Goal: Information Seeking & Learning: Check status

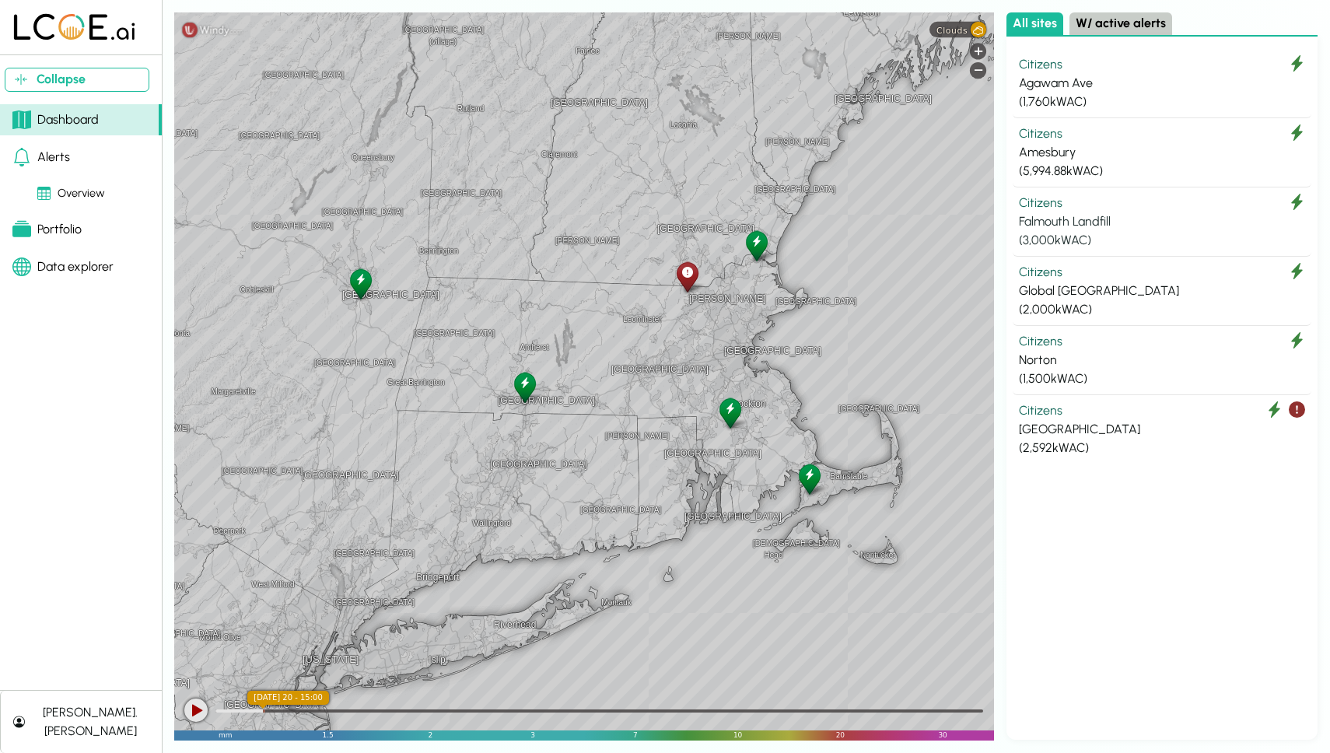
click at [1089, 218] on div "Falmouth Landfill" at bounding box center [1162, 221] width 286 height 19
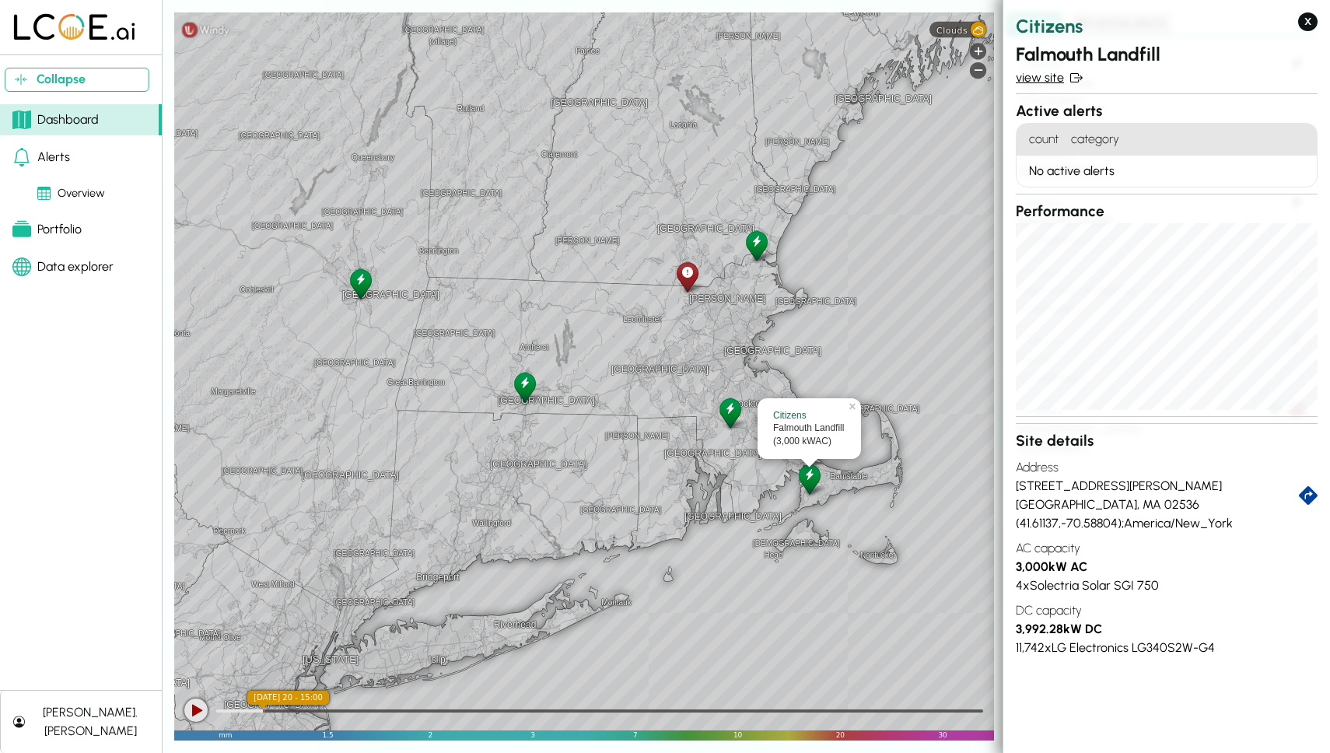
click at [1040, 75] on link "view site" at bounding box center [1167, 77] width 302 height 19
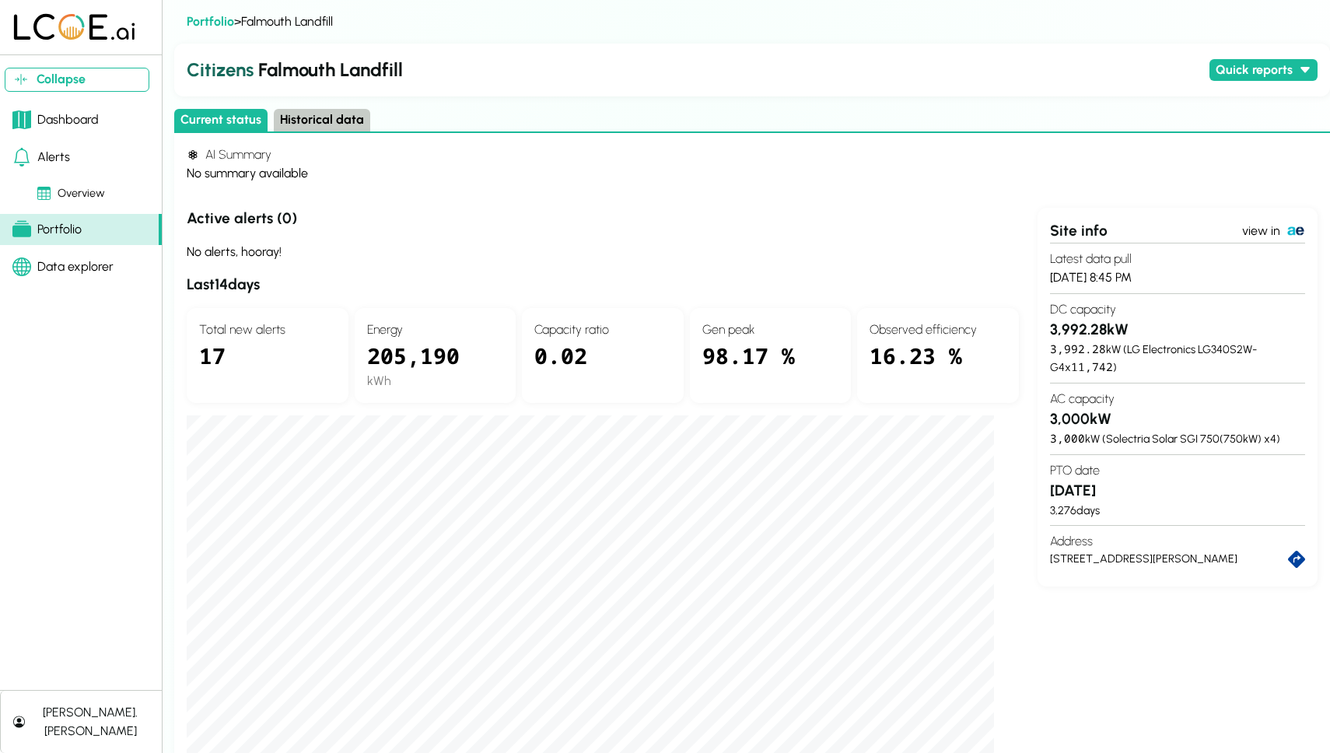
click at [334, 129] on button "Historical data" at bounding box center [322, 120] width 96 height 23
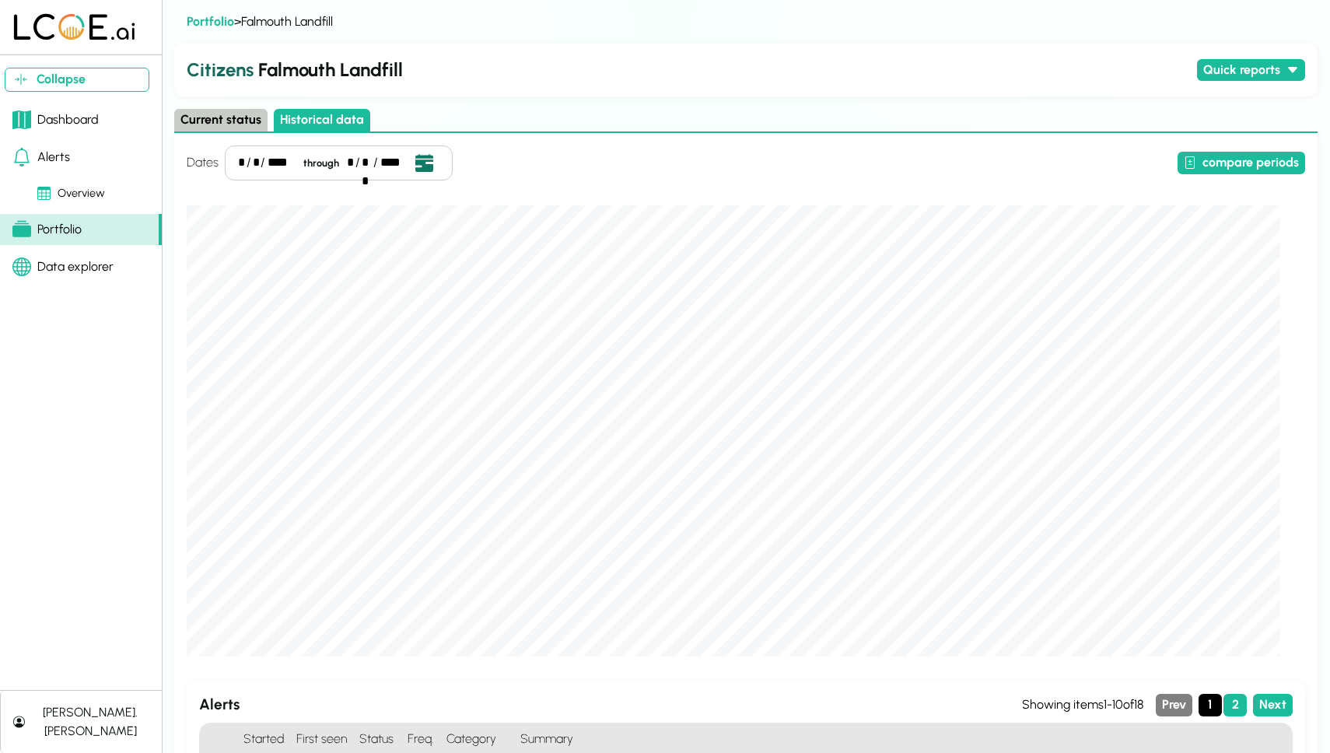
click at [423, 170] on icon "Open date picker" at bounding box center [423, 162] width 17 height 17
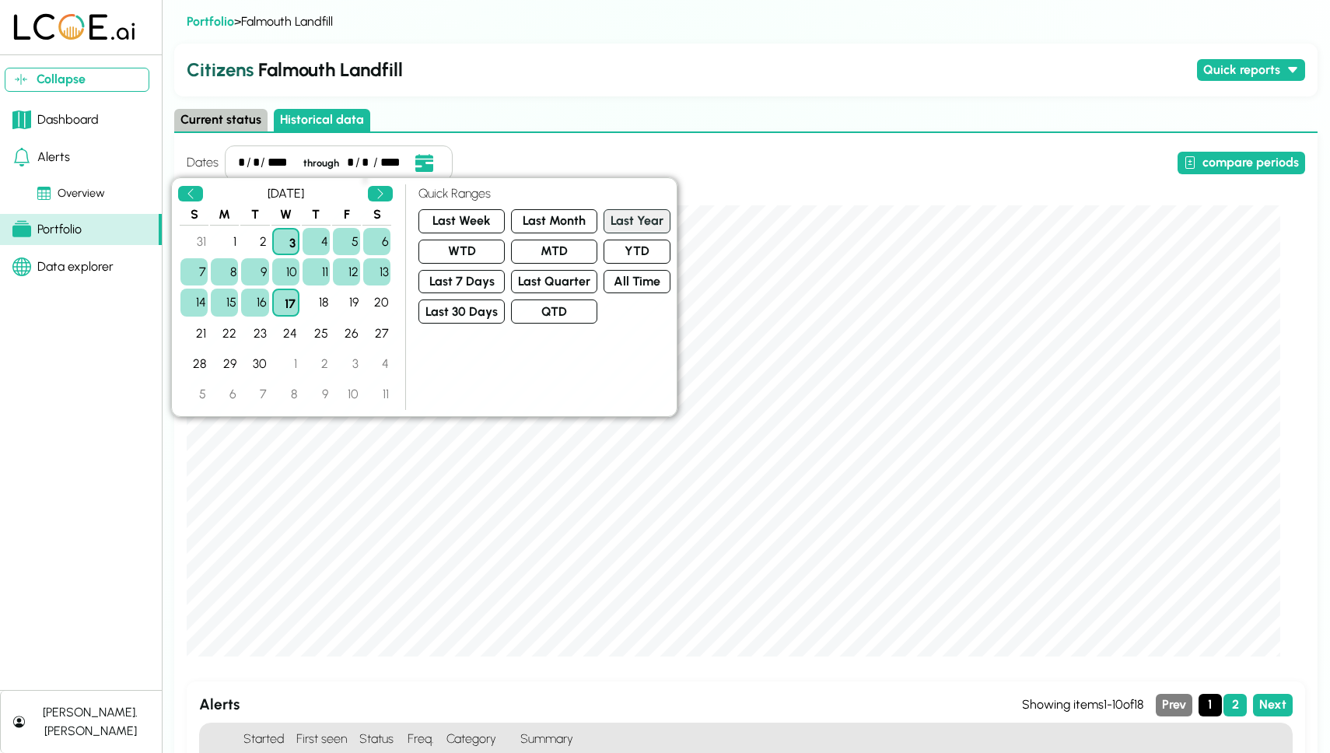
click at [616, 229] on button "Last Year" at bounding box center [636, 221] width 67 height 24
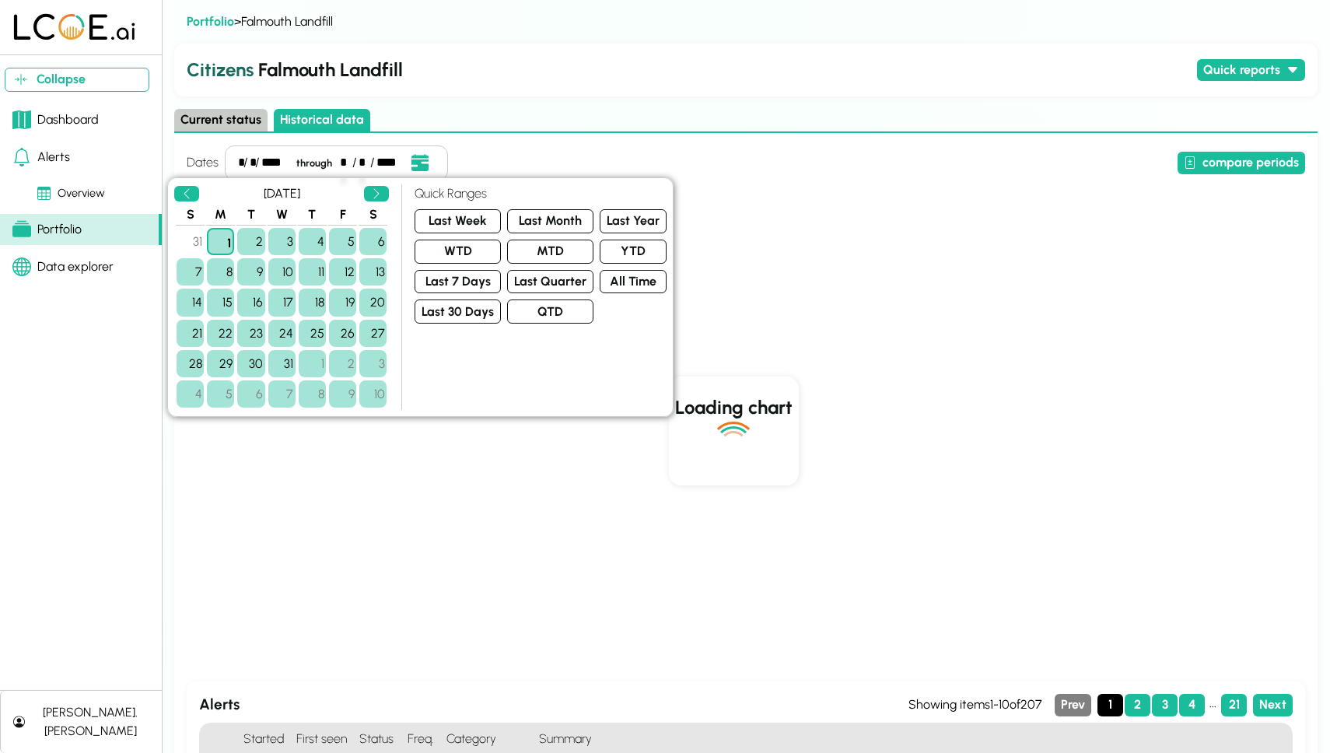
click at [726, 215] on div "Loading chart" at bounding box center [733, 430] width 1093 height 451
